Goal: Task Accomplishment & Management: Use online tool/utility

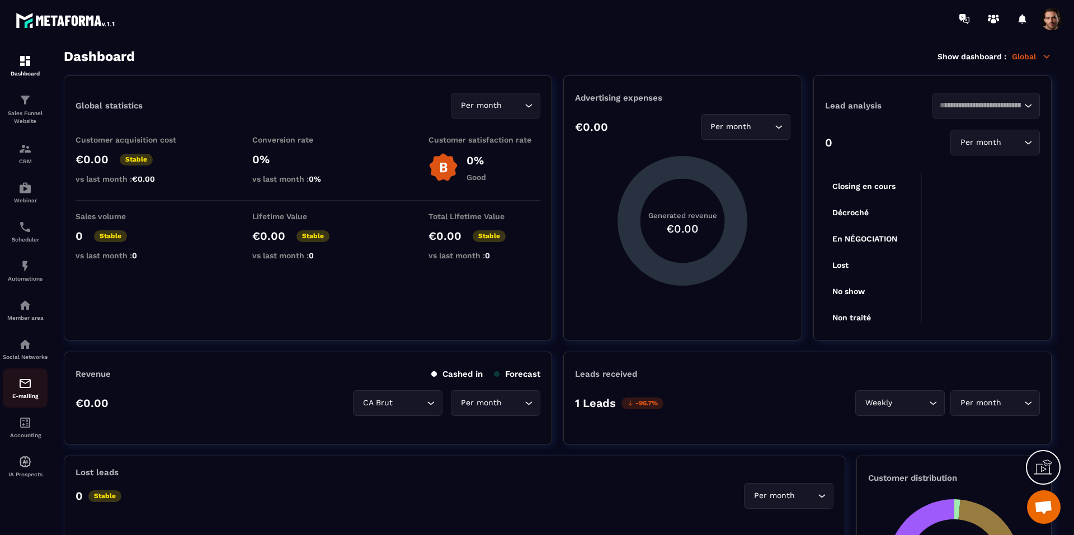
click at [28, 390] on img at bounding box center [24, 383] width 13 height 13
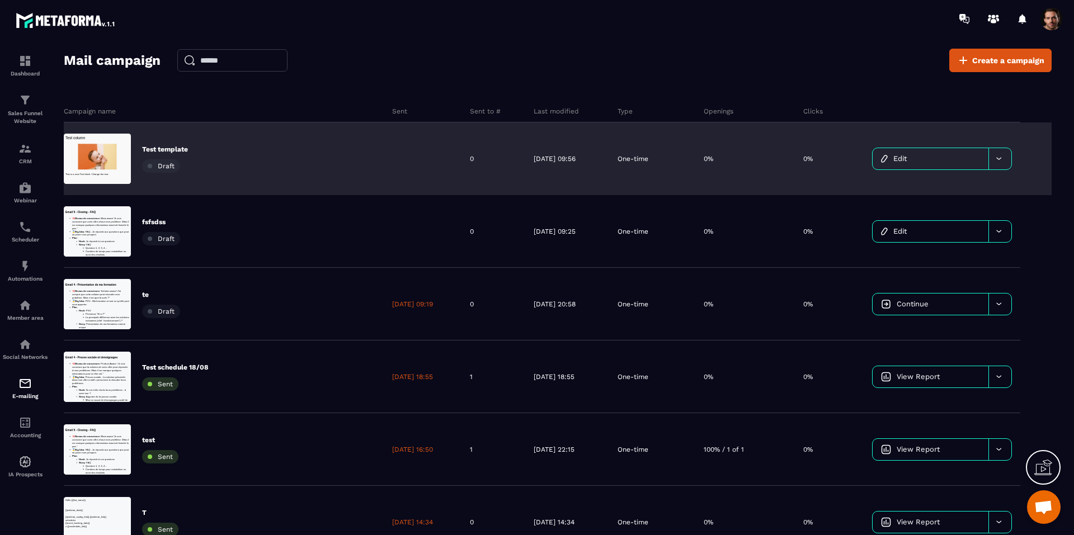
click at [936, 159] on link "Edit" at bounding box center [930, 158] width 116 height 21
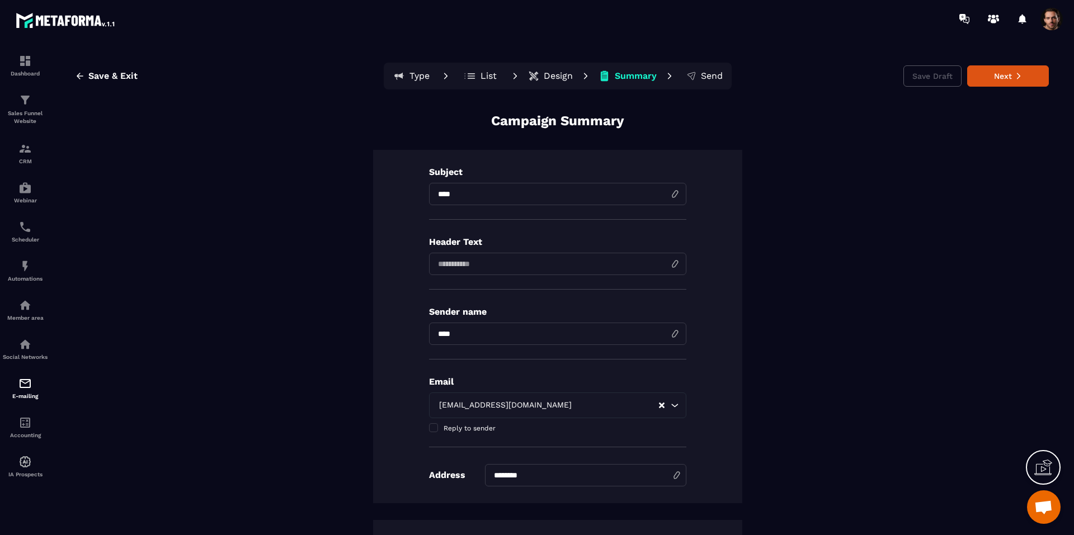
click at [553, 76] on p "Design" at bounding box center [558, 75] width 29 height 11
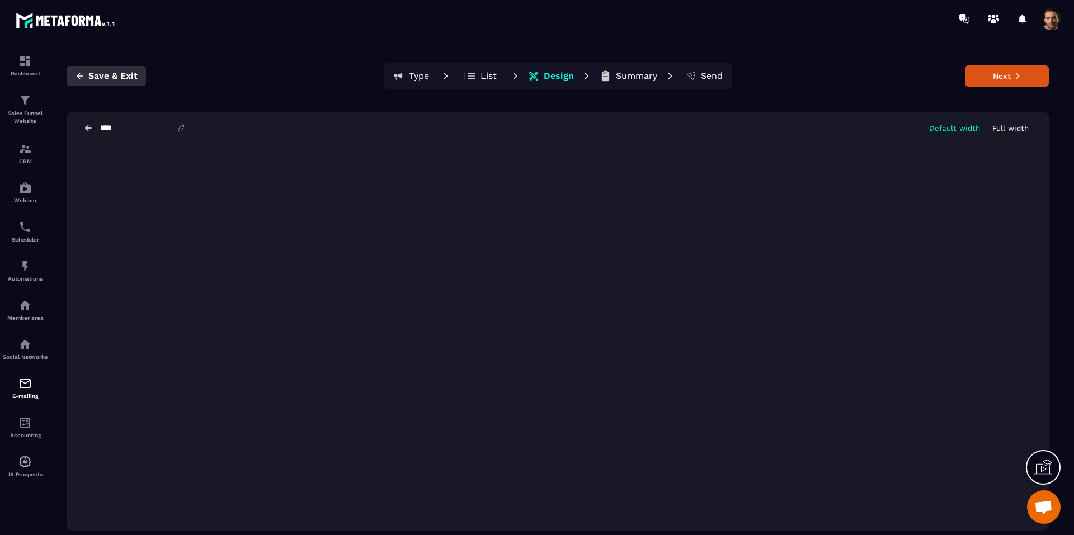
click at [102, 80] on span "Save & Exit" at bounding box center [112, 75] width 49 height 11
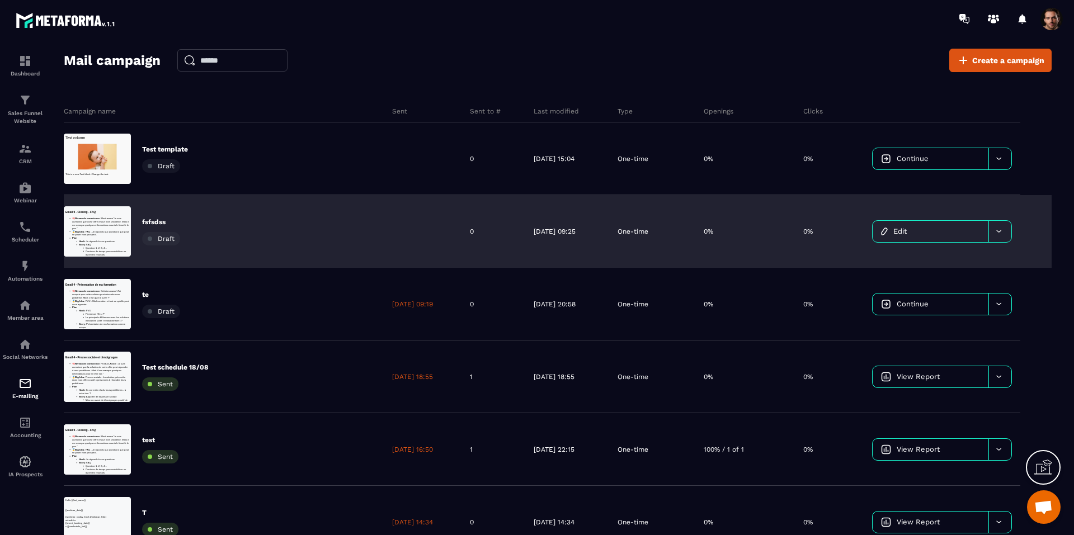
click at [960, 238] on link "Edit" at bounding box center [930, 231] width 116 height 21
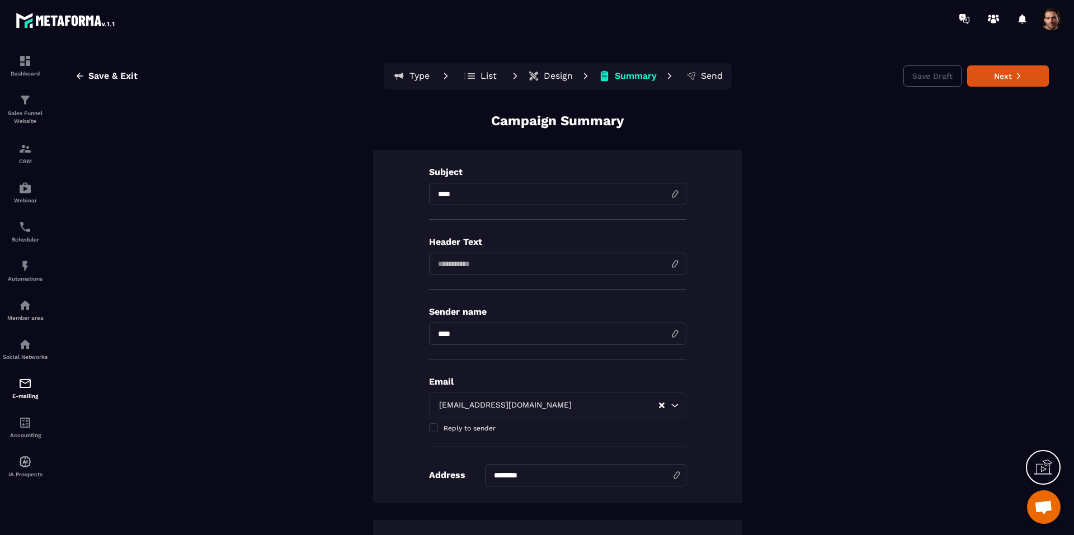
click at [550, 75] on p "Design" at bounding box center [558, 75] width 29 height 11
